Goal: Task Accomplishment & Management: Manage account settings

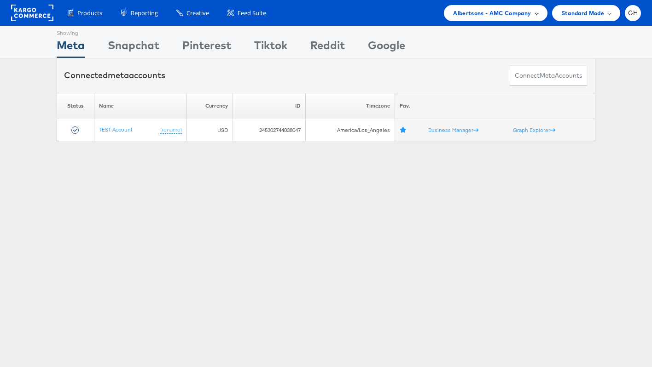
click at [465, 12] on span "Albertsons - AMC Company" at bounding box center [492, 13] width 78 height 10
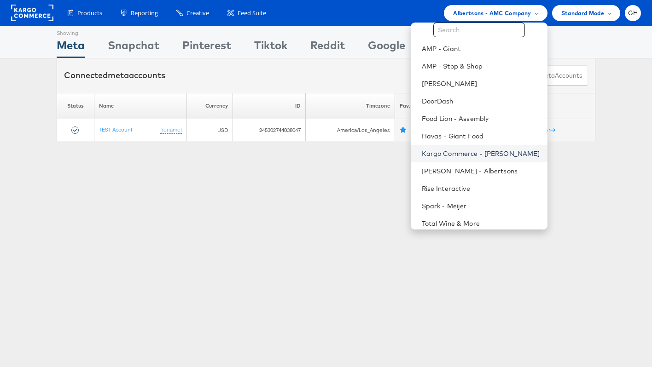
scroll to position [27, 0]
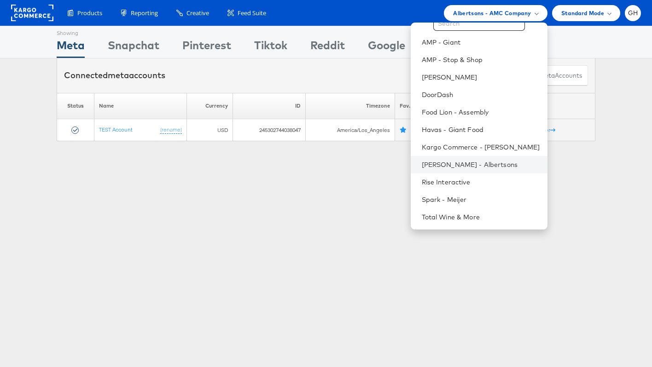
click at [433, 169] on li "Merkle - Albertsons" at bounding box center [478, 164] width 137 height 17
click at [433, 165] on link "Merkle - Albertsons" at bounding box center [480, 164] width 118 height 9
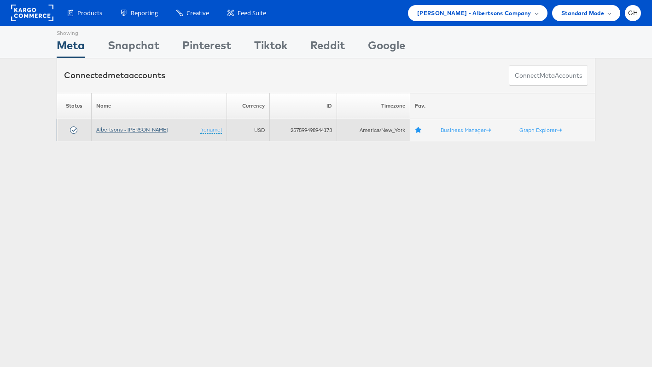
click at [136, 129] on link "Albertsons - [PERSON_NAME]" at bounding box center [131, 129] width 71 height 7
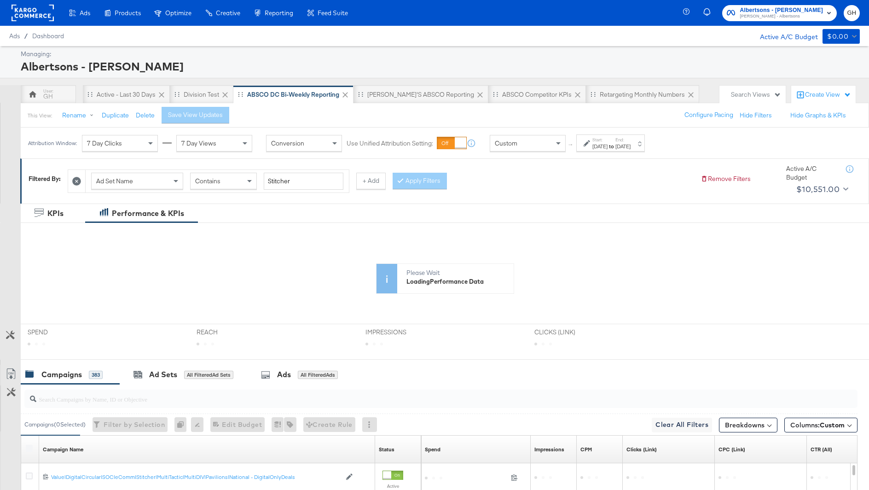
click at [592, 150] on div "Start: Feb 23rd 2025 to End: Apr 19th 2025" at bounding box center [610, 142] width 69 height 17
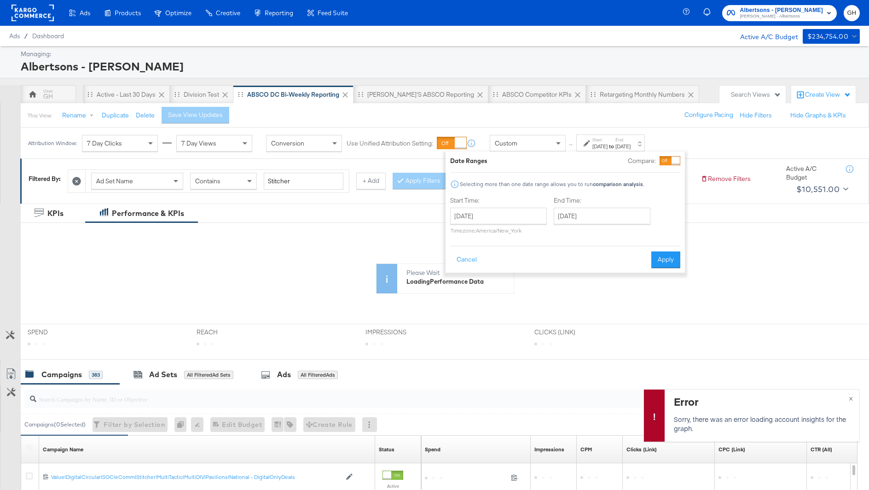
click at [571, 111] on div "This View: Rename Duplicate Delete Save View Updates Configure Pacing Hide Filt…" at bounding box center [444, 115] width 848 height 25
click at [150, 175] on div "Ad Set Name" at bounding box center [137, 181] width 91 height 16
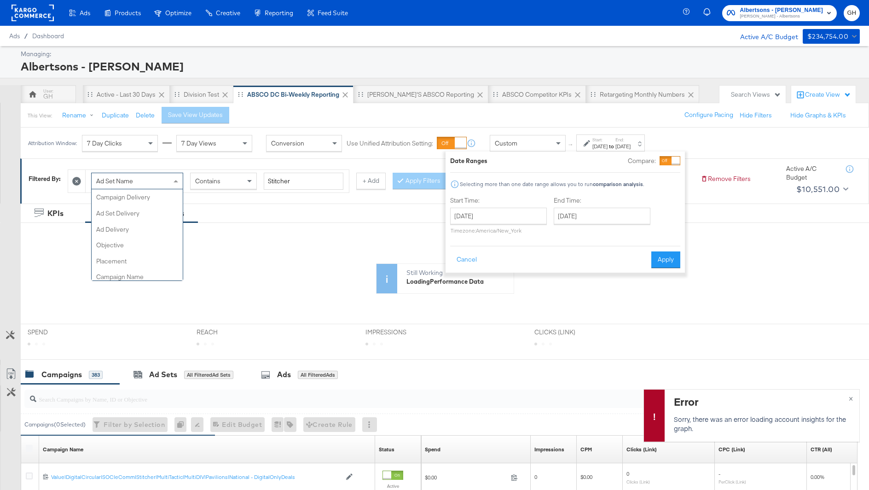
scroll to position [127, 0]
click at [167, 165] on div "Ad Set Name Campaign Delivery Ad Set Delivery Ad Delivery Objective Placement C…" at bounding box center [380, 179] width 625 height 28
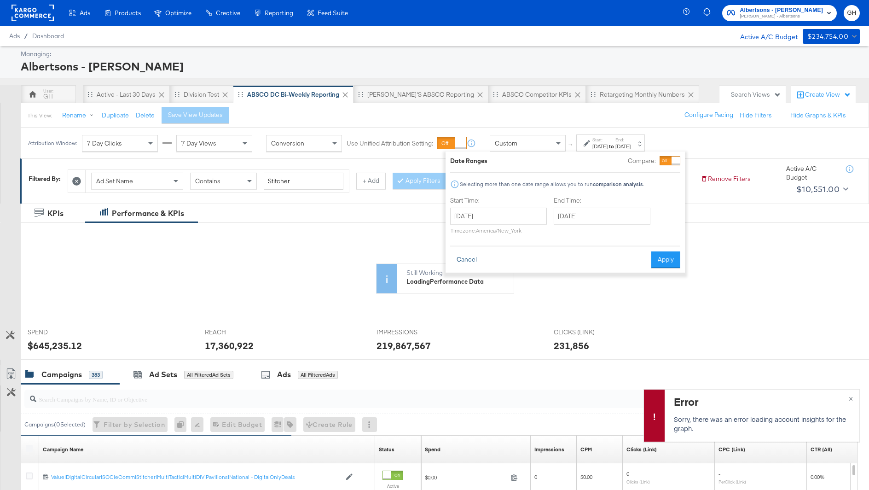
click at [470, 262] on button "Cancel" at bounding box center [466, 259] width 33 height 17
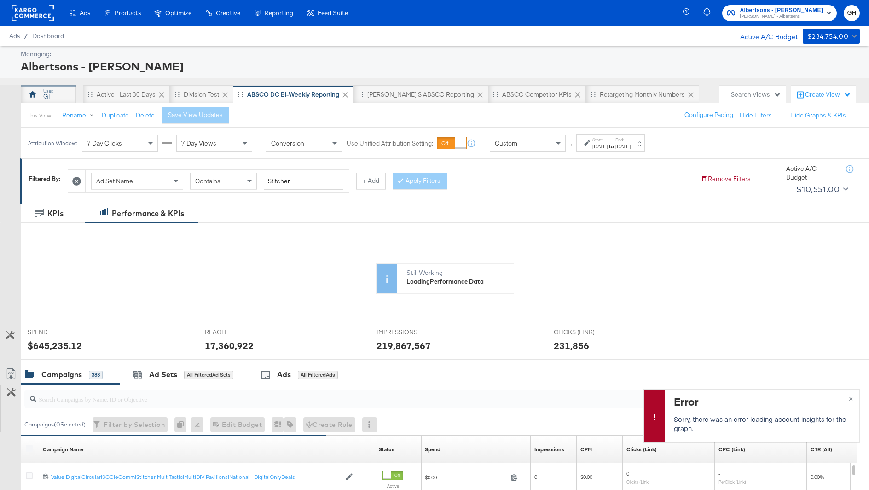
click at [58, 93] on div "GH" at bounding box center [48, 94] width 55 height 18
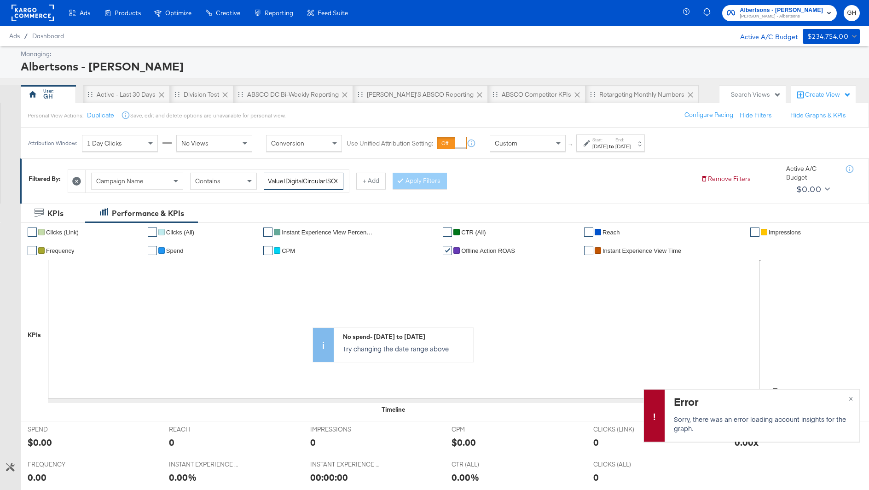
click at [298, 185] on input "Value|DigitalCircular|SOC|eComm|Stitcher|PRO|MultiDIV|Safeway|National - Summer…" at bounding box center [304, 181] width 80 height 17
click at [300, 180] on input "Value|DigitalCircular|SOC|eComm|Stitcher|PRO|MultiDIV|Safeway|National - Summer…" at bounding box center [304, 181] width 80 height 17
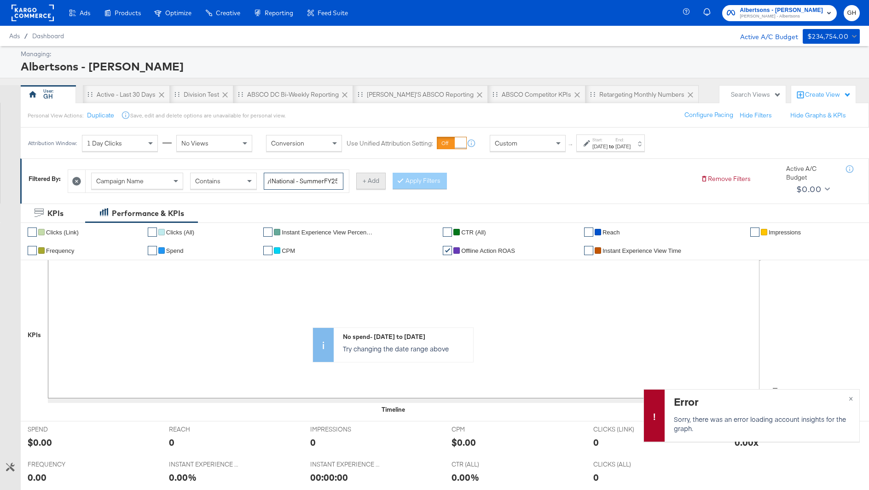
drag, startPoint x: 324, startPoint y: 178, endPoint x: 362, endPoint y: 178, distance: 37.7
click at [363, 178] on div "Campaign Name Contains Value|DigitalCircular|SOC|eComm|Stitcher|PRO|MultiDIV|Sa…" at bounding box center [227, 180] width 318 height 23
click at [277, 186] on input "Value|DigitalCircular|SOC|eComm|Stitcher|PRO|MultiDIV|Safeway|National - Summer…" at bounding box center [304, 181] width 80 height 17
drag, startPoint x: 277, startPoint y: 180, endPoint x: 265, endPoint y: 180, distance: 12.0
click at [265, 180] on input "Value|DigitalCircular|SOC|eComm|Stitcher|PRO|MultiDIV|Safeway|National - Summer…" at bounding box center [304, 181] width 80 height 17
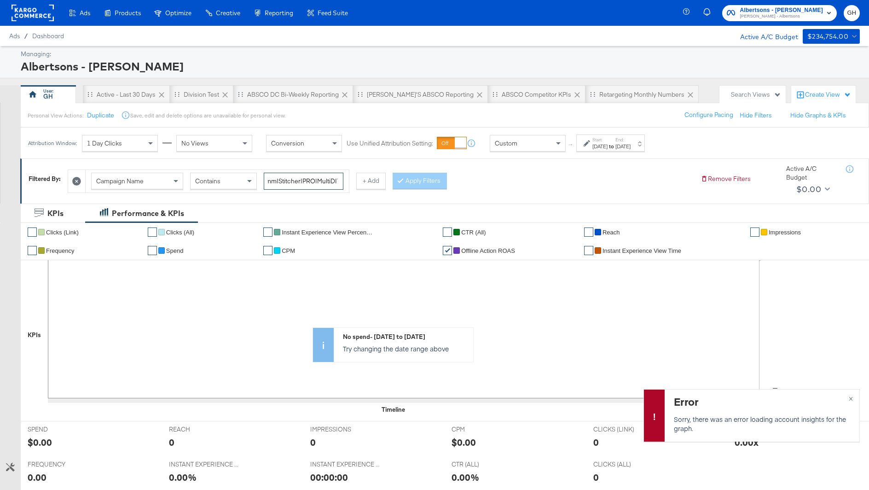
scroll to position [0, 62]
click at [291, 180] on input "Value|DigitalCircular|SOC|eComm|Stitcher|PRO|MultiDIV|Safeway|National - Summer…" at bounding box center [304, 181] width 80 height 17
drag, startPoint x: 304, startPoint y: 181, endPoint x: 261, endPoint y: 180, distance: 43.3
click at [261, 180] on div "Campaign Name Contains Value|DigitalCircular|SOC|eComm|Stitcher|PRO|MultiDIV|Sa…" at bounding box center [217, 181] width 252 height 17
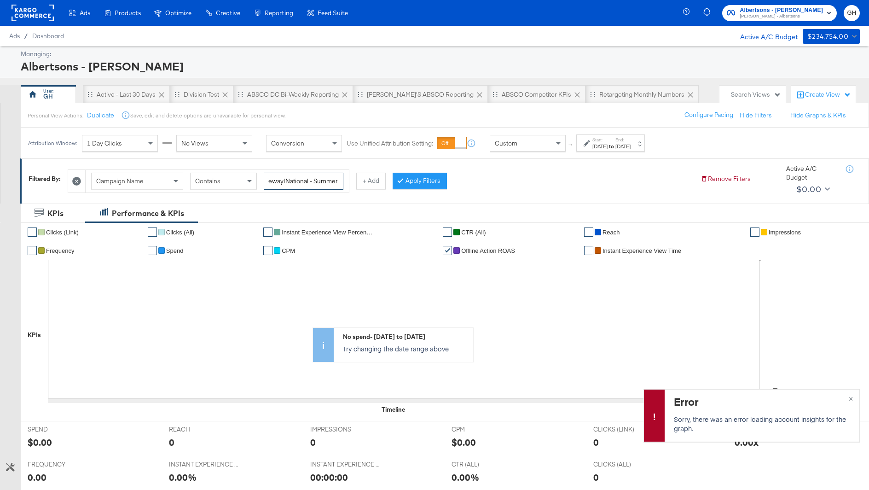
scroll to position [0, 87]
drag, startPoint x: 289, startPoint y: 179, endPoint x: 341, endPoint y: 181, distance: 52.0
click at [341, 181] on input "Stitcher|PRO|MultiDIV|Safeway|National - SummerFY25" at bounding box center [304, 181] width 80 height 17
type input "Stitcher"
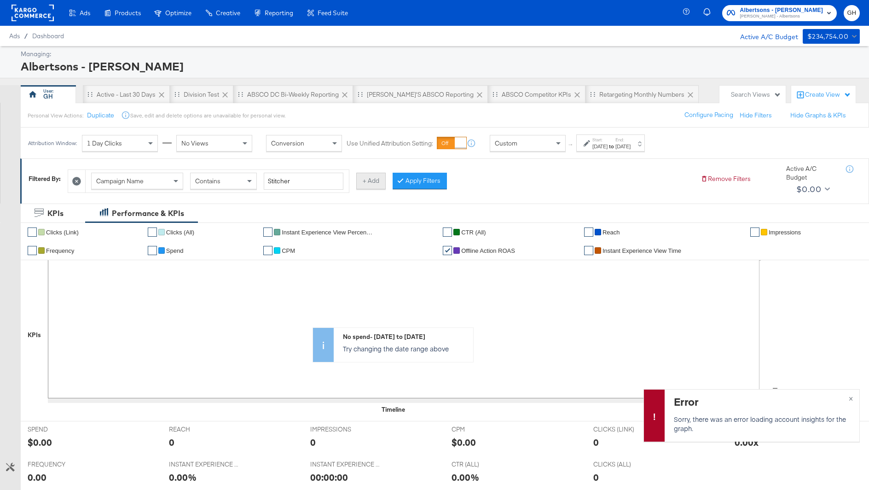
click at [364, 184] on button "+ Add" at bounding box center [370, 181] width 29 height 17
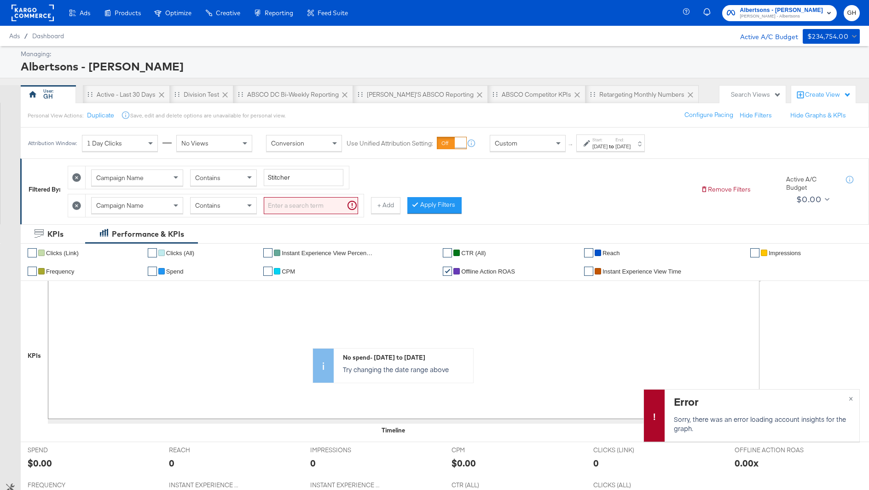
click at [304, 211] on input "search" at bounding box center [311, 205] width 94 height 17
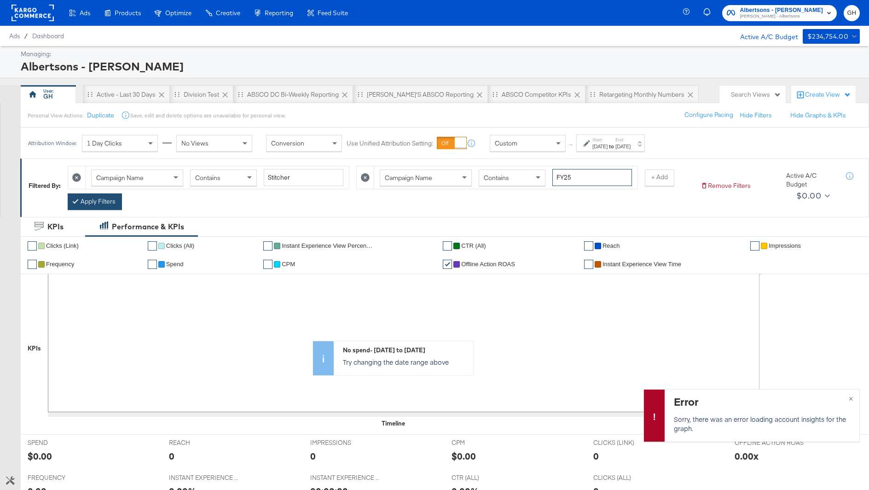
type input "FY25"
click at [69, 197] on button "Apply Filters" at bounding box center [95, 201] width 54 height 17
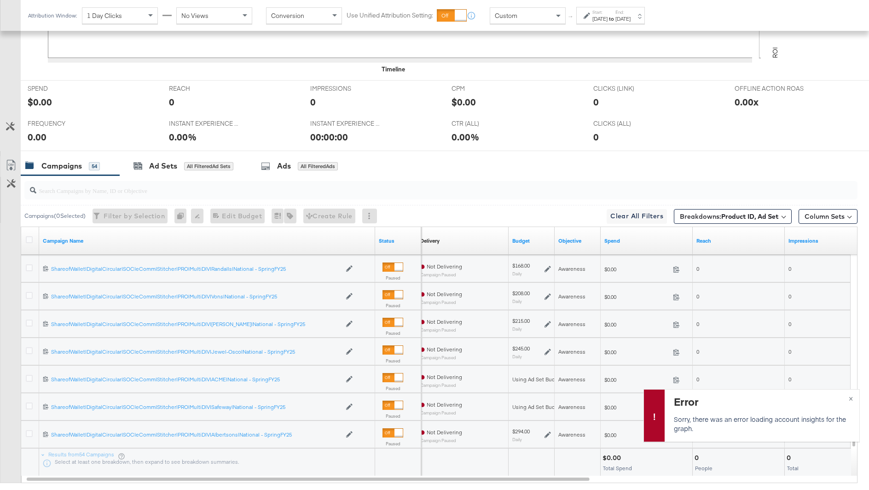
scroll to position [405, 0]
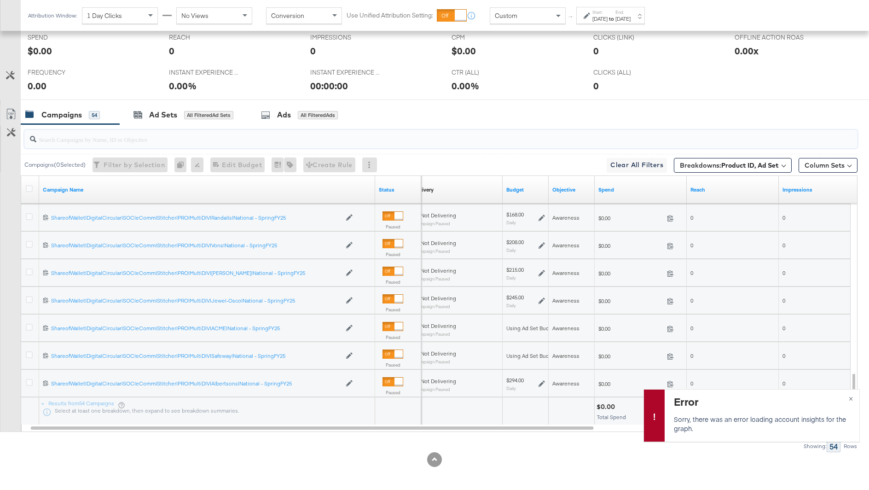
click at [152, 139] on input "search" at bounding box center [408, 136] width 744 height 18
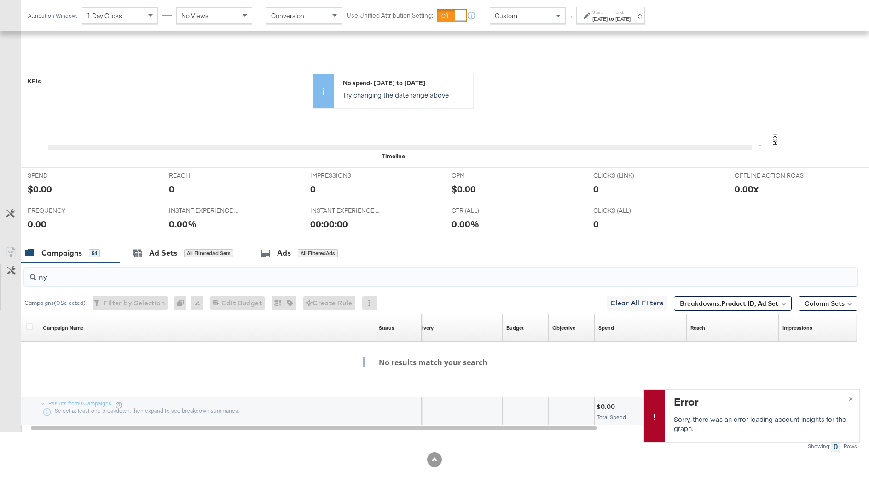
type input "n"
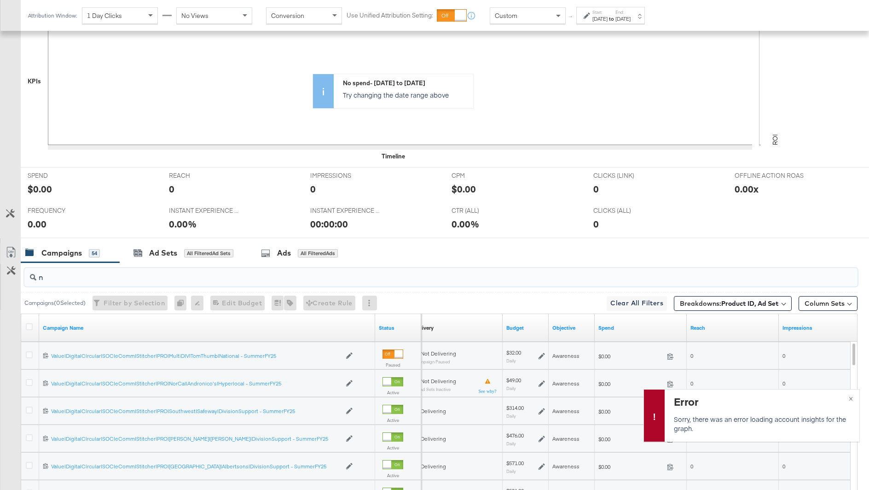
scroll to position [405, 0]
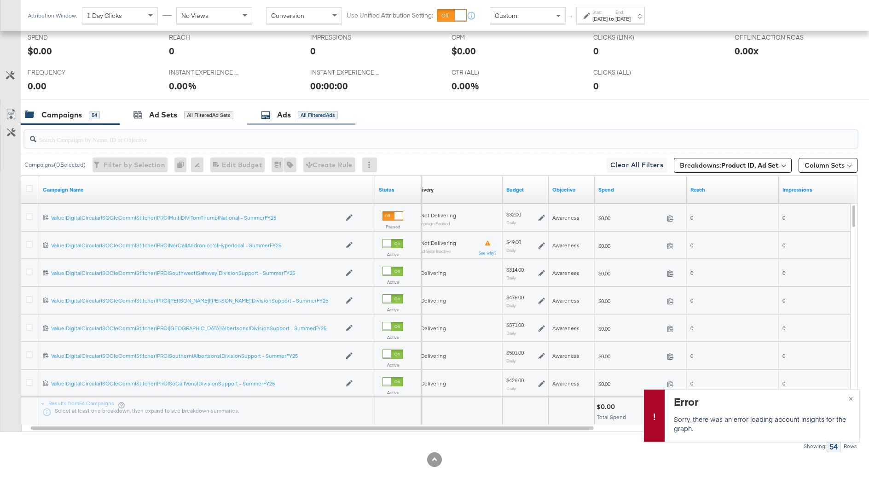
click at [284, 117] on div "Ads" at bounding box center [284, 115] width 14 height 11
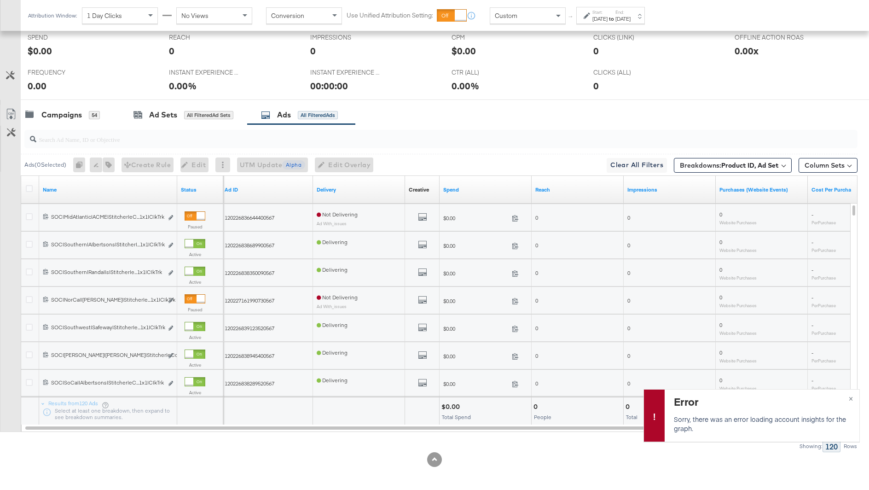
scroll to position [0, 0]
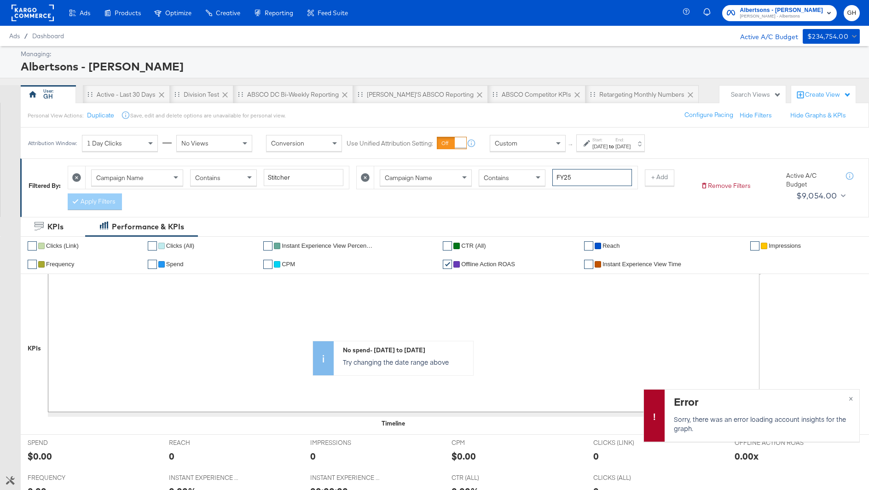
click at [594, 169] on input "FY25" at bounding box center [592, 177] width 80 height 17
paste input "NewYearFY24"
type input "NewYearFY24"
click at [105, 197] on button "Apply Filters" at bounding box center [95, 201] width 54 height 17
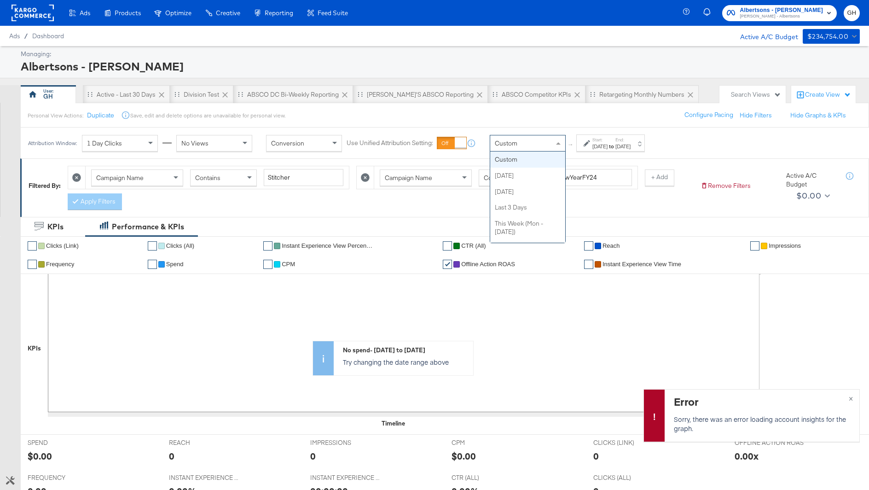
click at [541, 142] on div "Custom" at bounding box center [527, 143] width 75 height 16
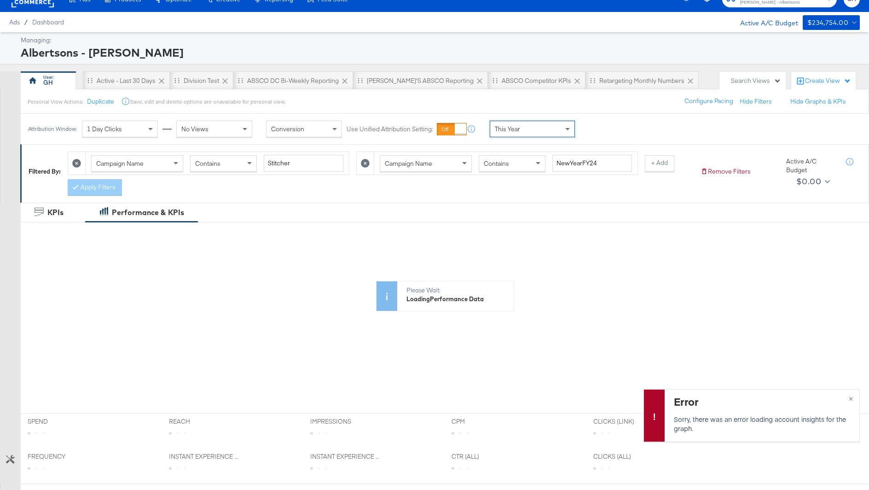
scroll to position [16, 0]
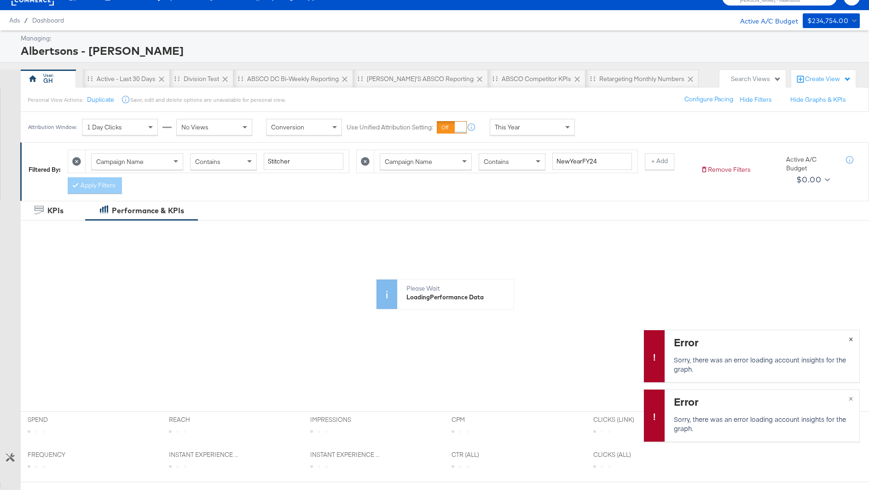
click at [851, 338] on div "Error Sorry, there was an error loading account insights for the graph. ×" at bounding box center [751, 355] width 216 height 52
click at [854, 402] on div "Error Sorry, there was an error loading account insights for the graph. ×" at bounding box center [751, 415] width 216 height 52
click at [853, 398] on div "Error Sorry, there was an error loading account insights for the graph. ×" at bounding box center [751, 415] width 216 height 52
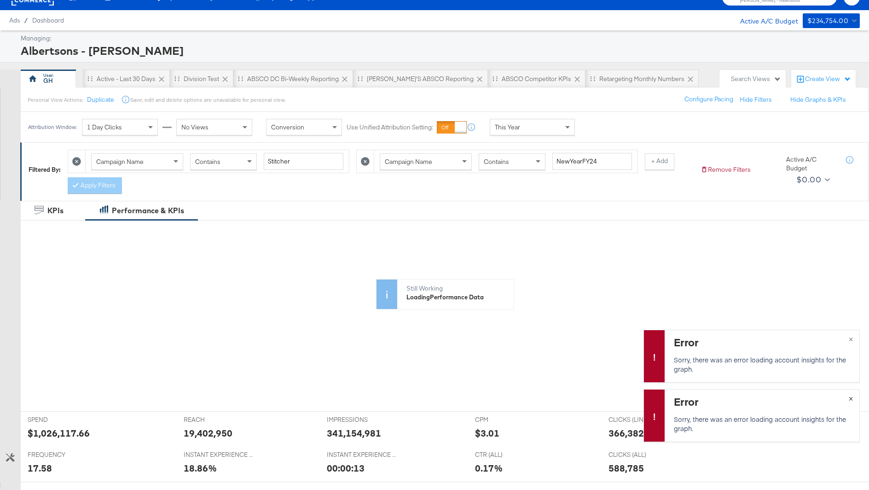
click at [853, 398] on div "Error Sorry, there was an error loading account insights for the graph. ×" at bounding box center [751, 415] width 216 height 52
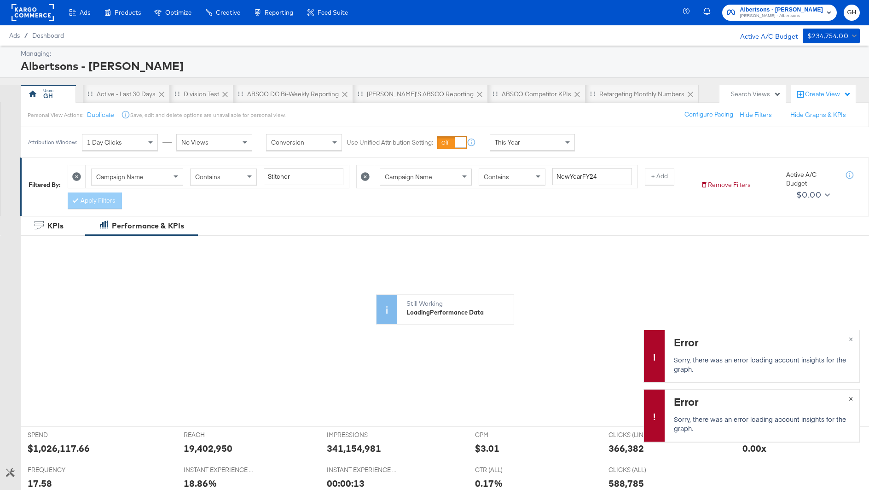
scroll to position [0, 0]
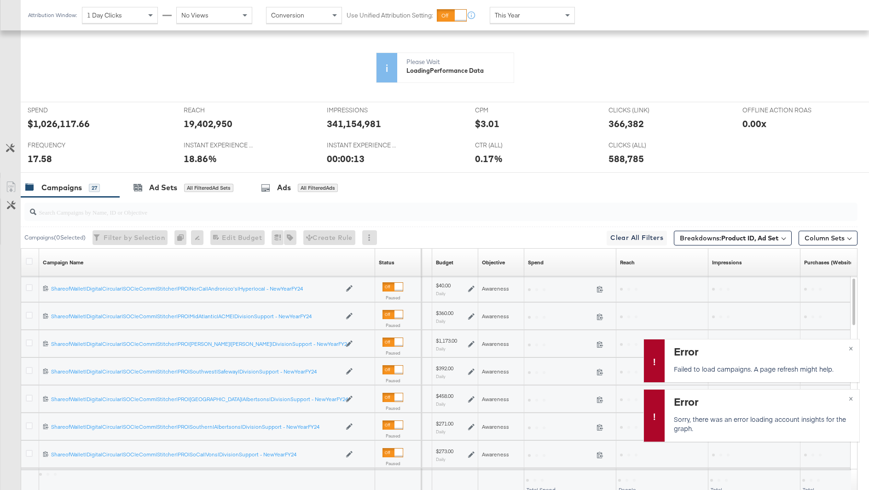
scroll to position [243, 0]
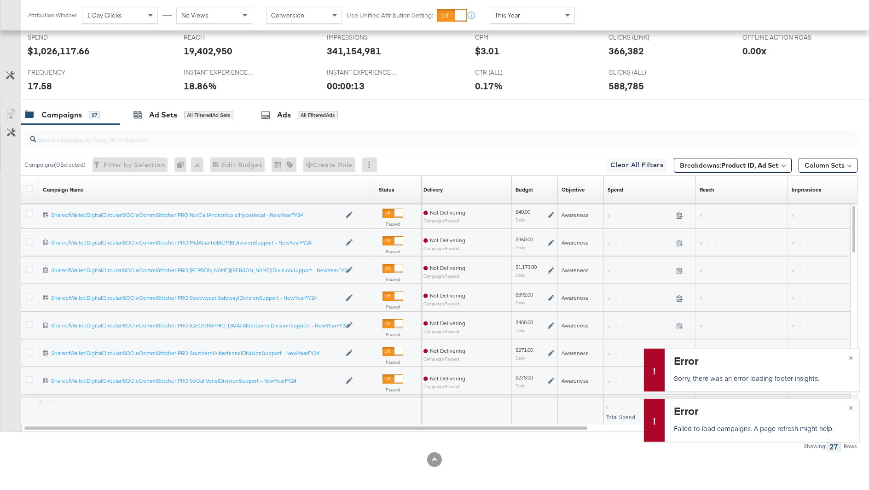
scroll to position [271, 0]
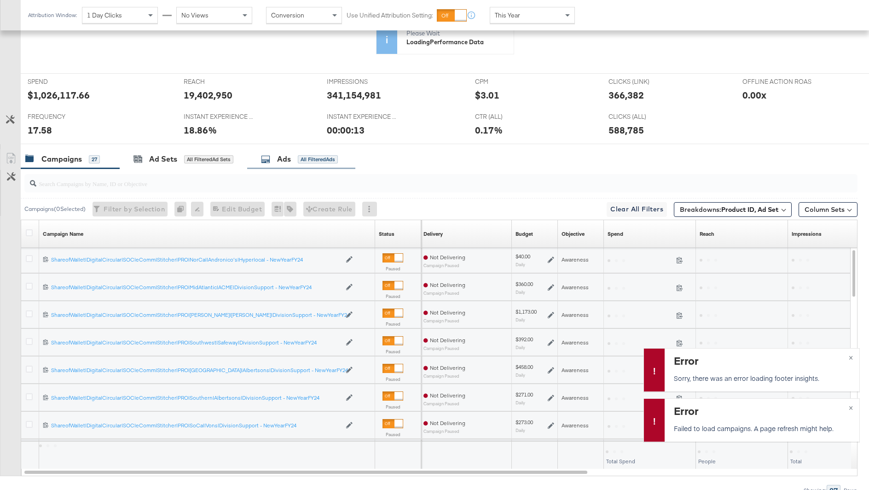
click at [295, 149] on div "Ads All Filtered Ads" at bounding box center [301, 159] width 108 height 20
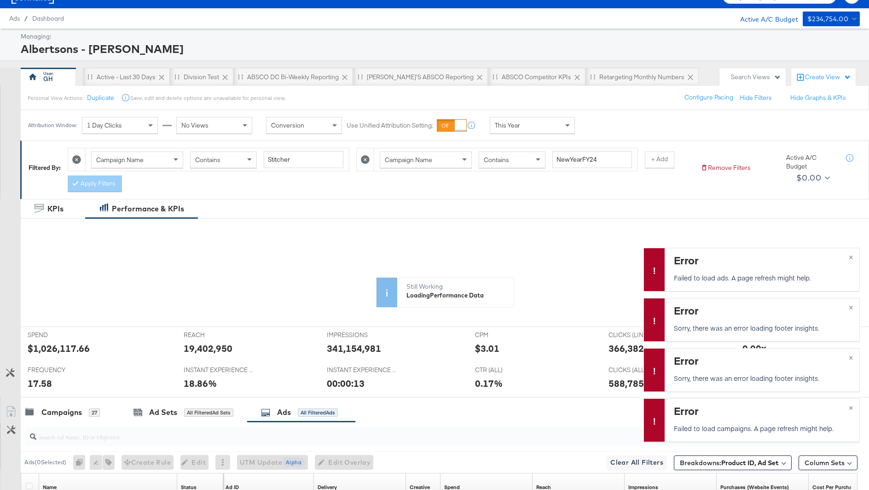
scroll to position [0, 0]
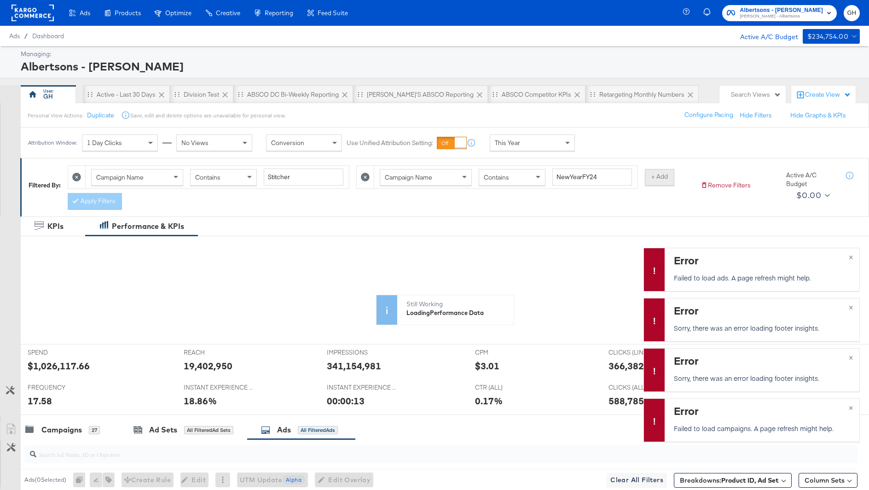
click at [661, 178] on button "+ Add" at bounding box center [659, 177] width 29 height 17
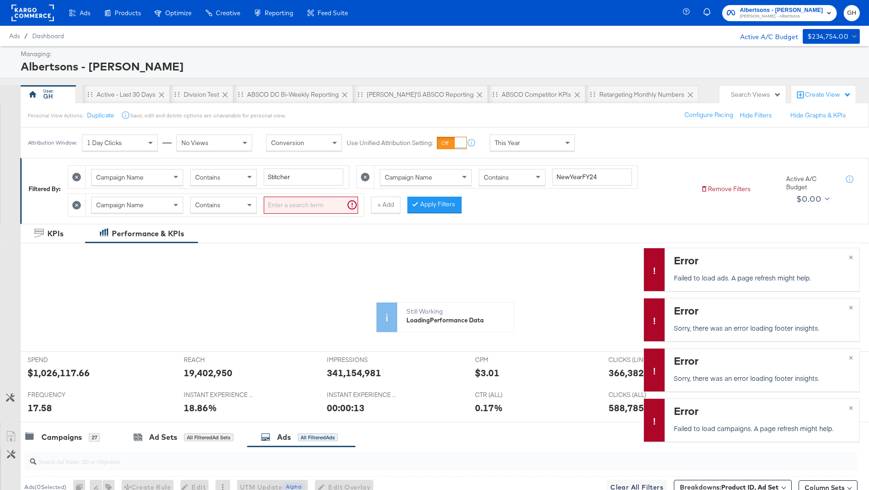
click at [169, 202] on div "Campaign Name" at bounding box center [137, 205] width 91 height 16
type input "ad na"
click at [278, 200] on input "search" at bounding box center [311, 204] width 94 height 17
type input "carousel"
click at [404, 205] on button "Apply Filters" at bounding box center [419, 204] width 54 height 17
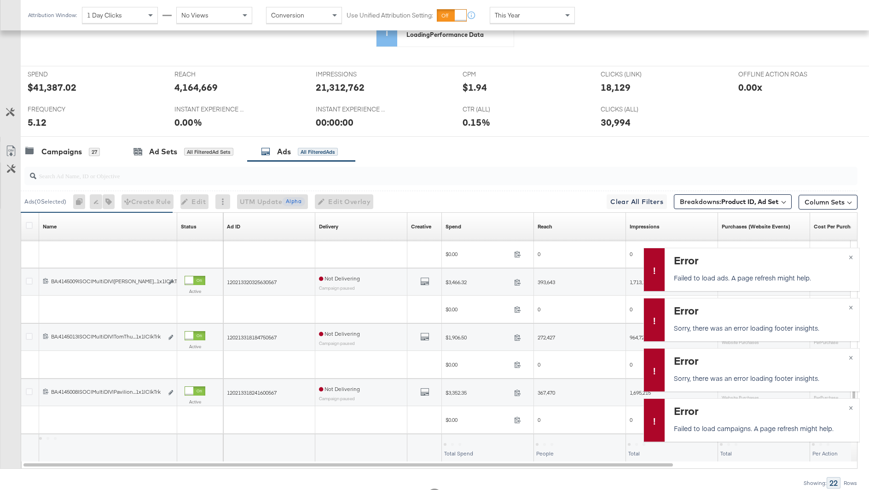
scroll to position [321, 0]
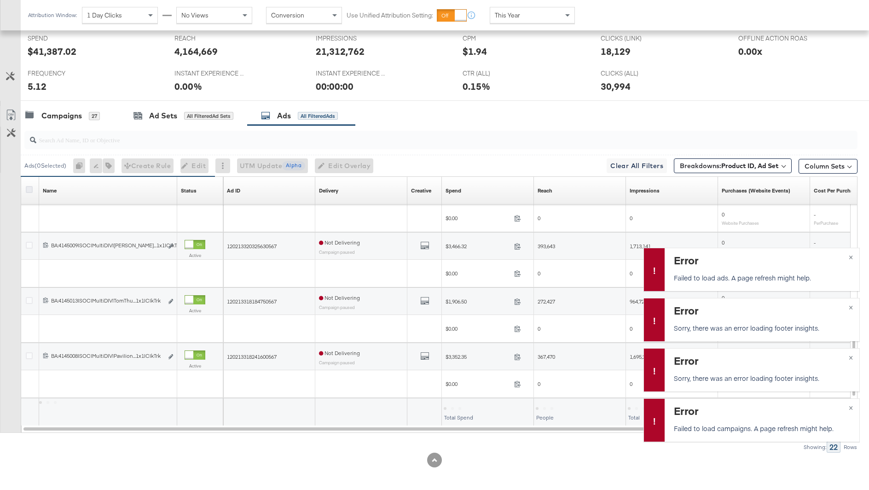
click at [29, 189] on icon at bounding box center [29, 189] width 7 height 7
click at [0, 0] on input "checkbox" at bounding box center [0, 0] width 0 height 0
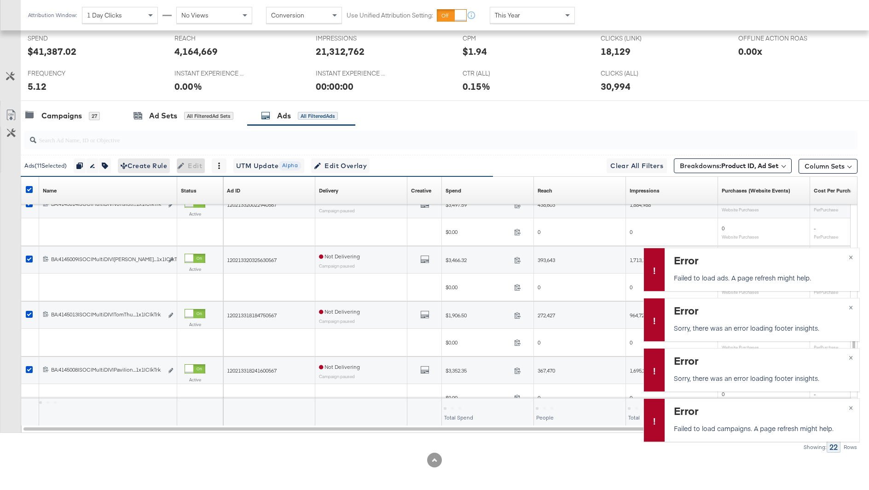
scroll to position [411, 0]
click at [108, 162] on icon "button" at bounding box center [105, 165] width 6 height 6
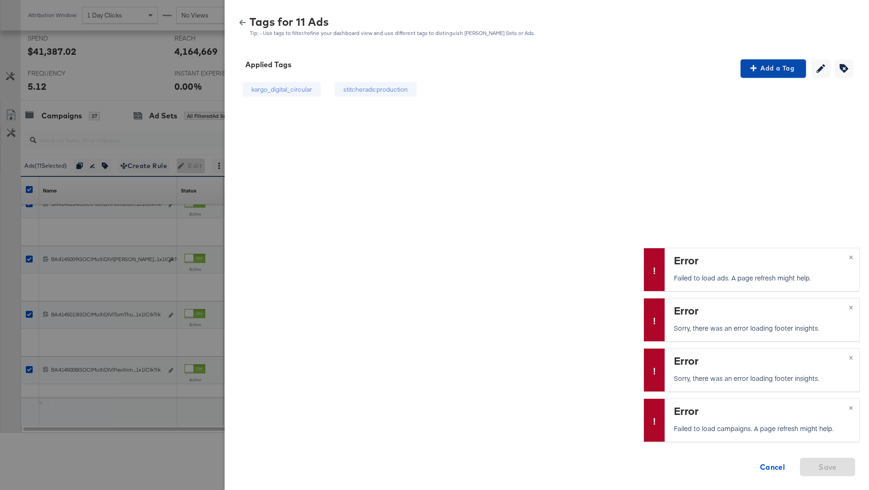
click at [744, 73] on span "Add a Tag" at bounding box center [773, 69] width 58 height 12
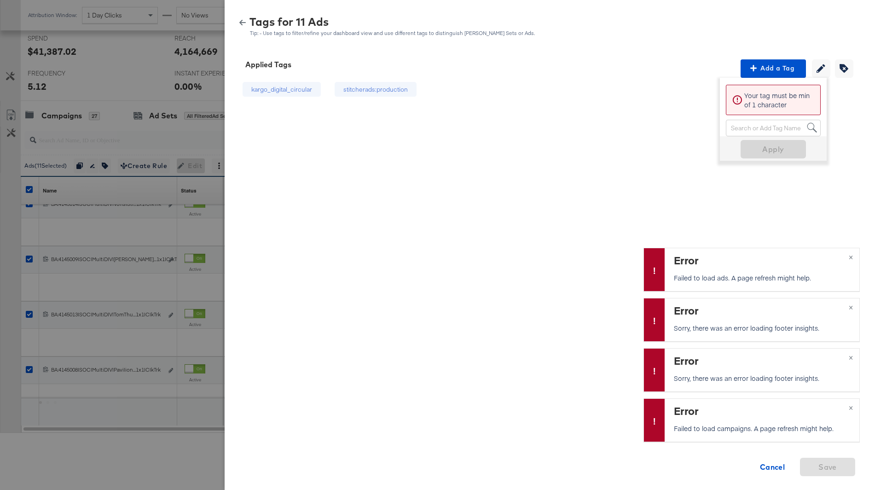
click at [772, 117] on div "Your tag must be min of 1 character Search or Add Tag Name" at bounding box center [773, 107] width 95 height 58
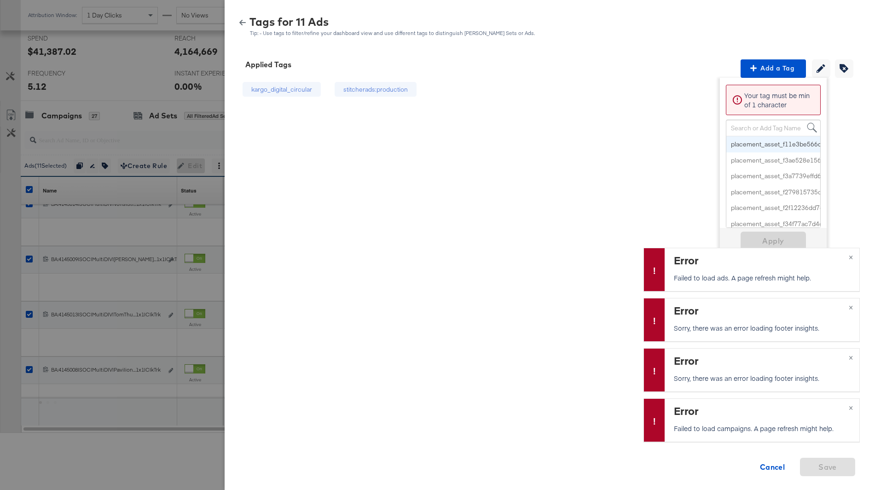
click at [772, 128] on div "Search or Add Tag Name" at bounding box center [773, 128] width 94 height 16
paste input "Front-Card Carousel + Price"
type input "Front-Card Carousel + Price"
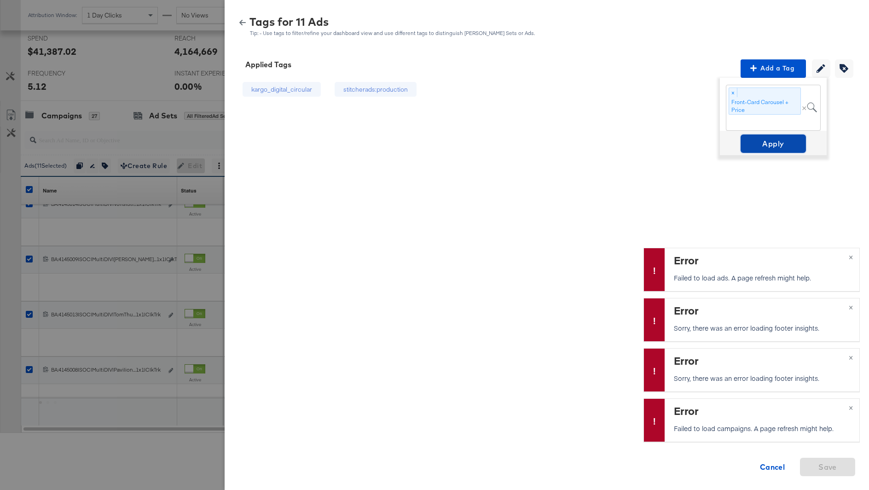
click at [760, 144] on span "Apply" at bounding box center [773, 143] width 58 height 13
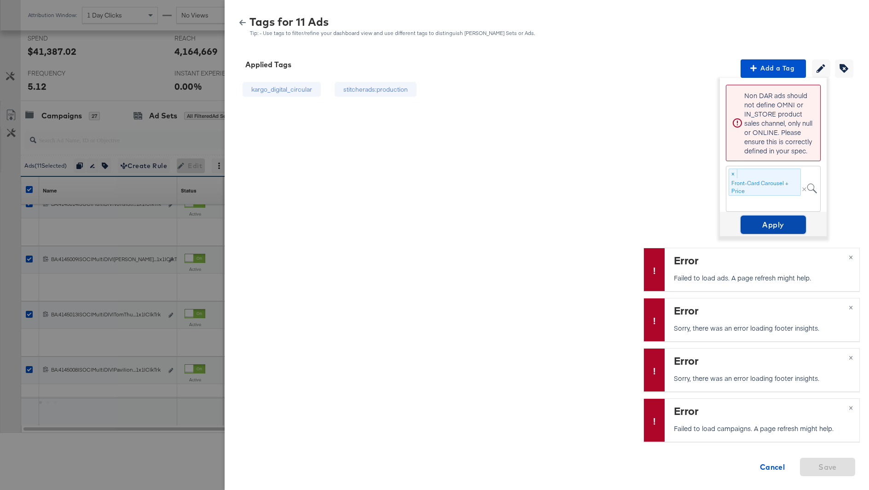
click at [775, 219] on span "Apply" at bounding box center [773, 224] width 58 height 13
